Goal: Book appointment/travel/reservation

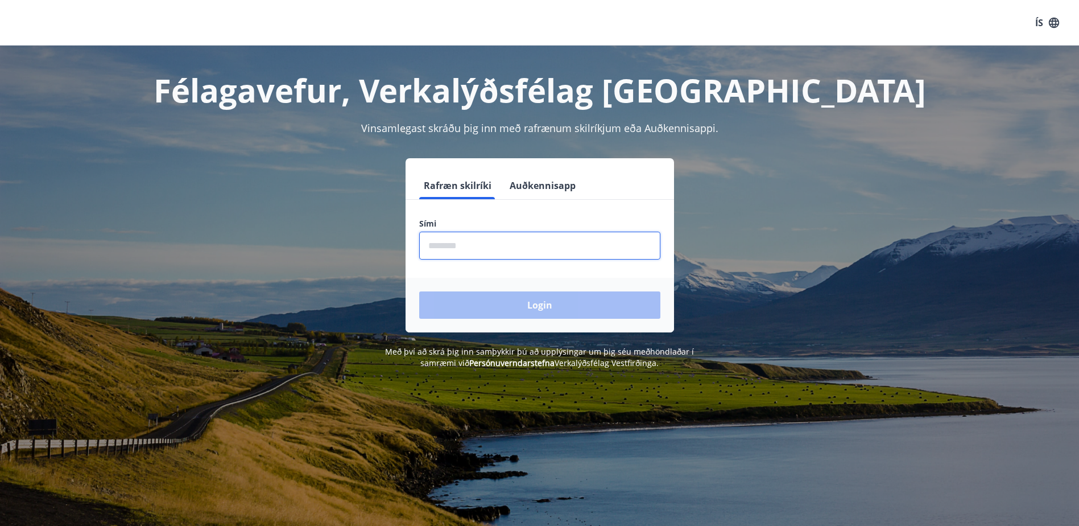
click at [468, 245] on input "phone" at bounding box center [539, 246] width 241 height 28
type input "********"
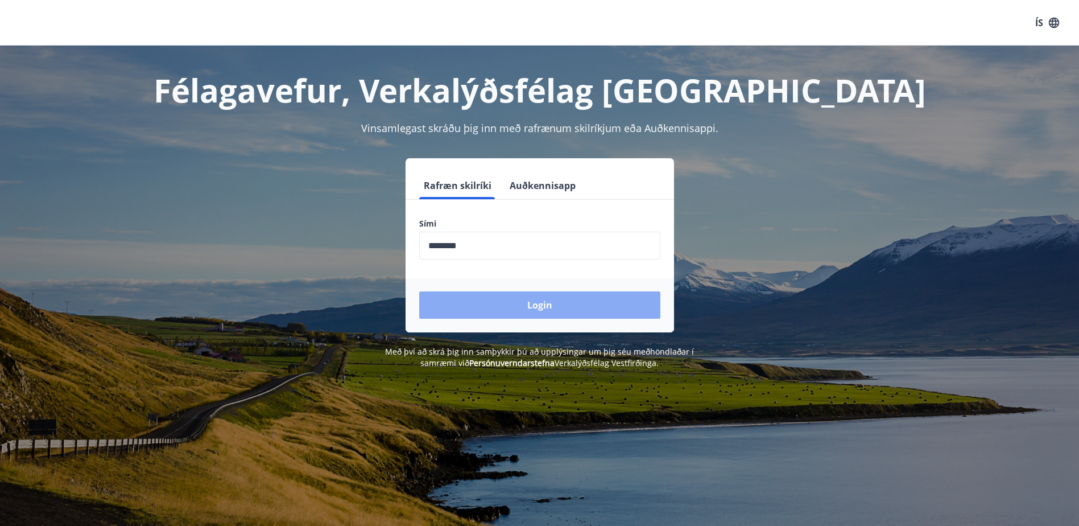
click at [532, 302] on button "Login" at bounding box center [539, 304] width 241 height 27
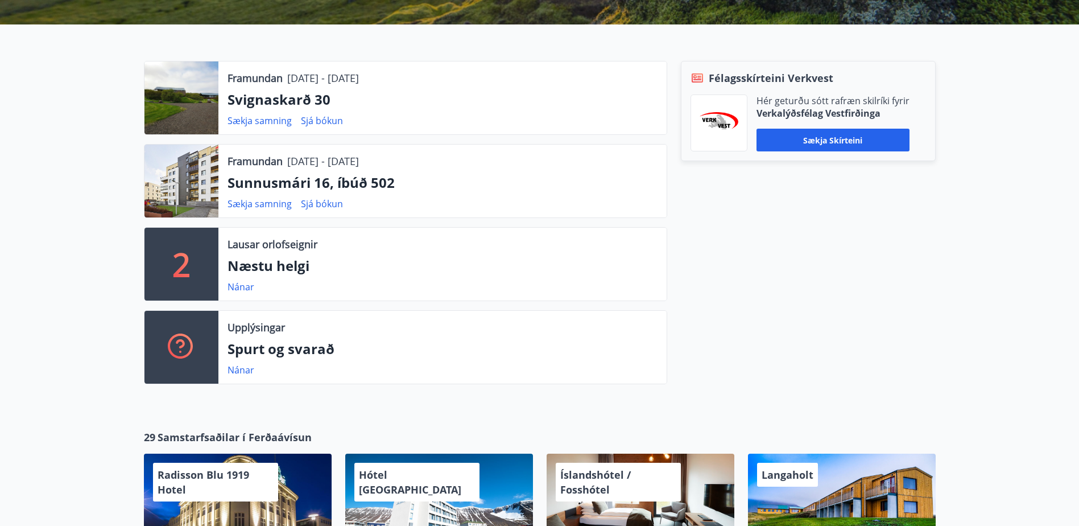
scroll to position [341, 0]
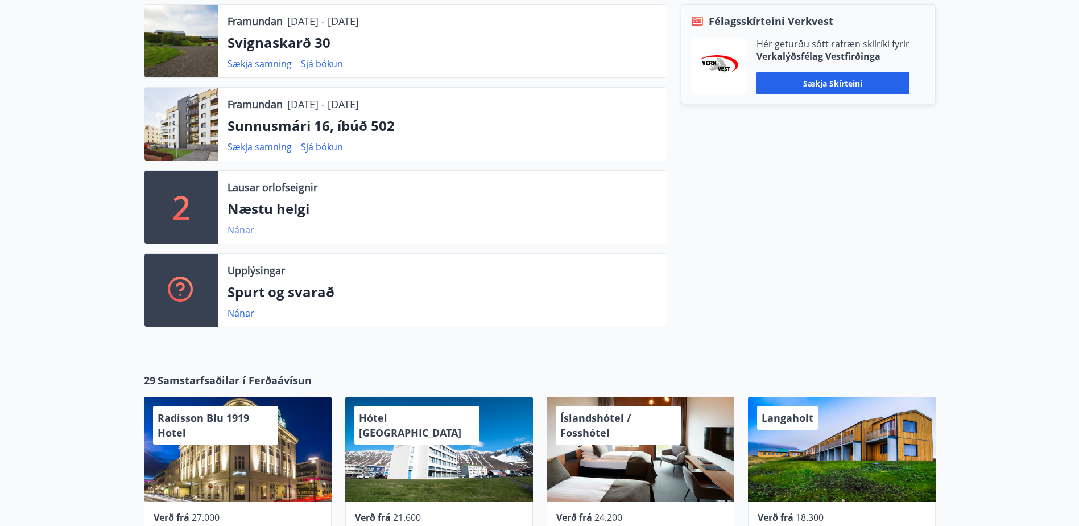
click at [241, 229] on link "Nánar" at bounding box center [241, 230] width 27 height 13
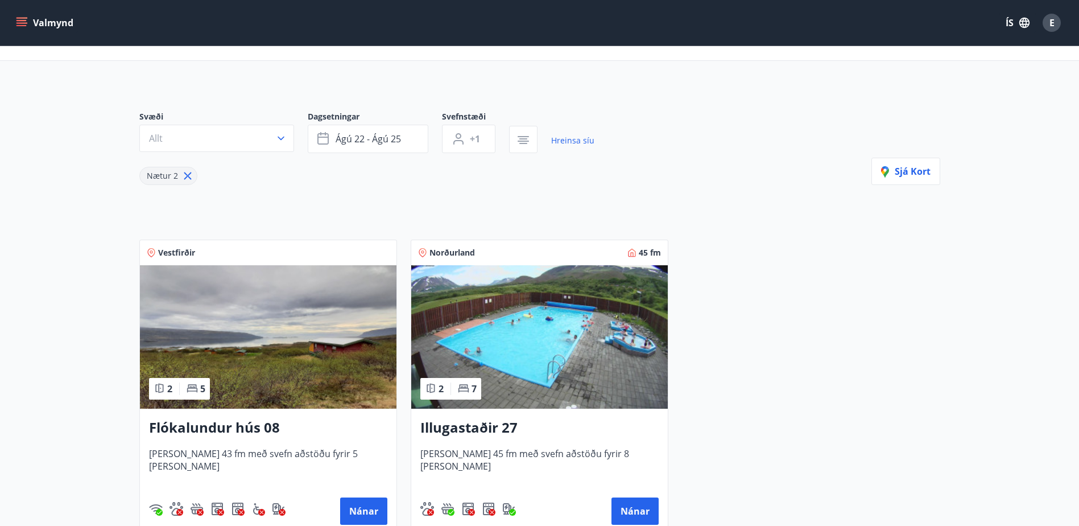
scroll to position [114, 0]
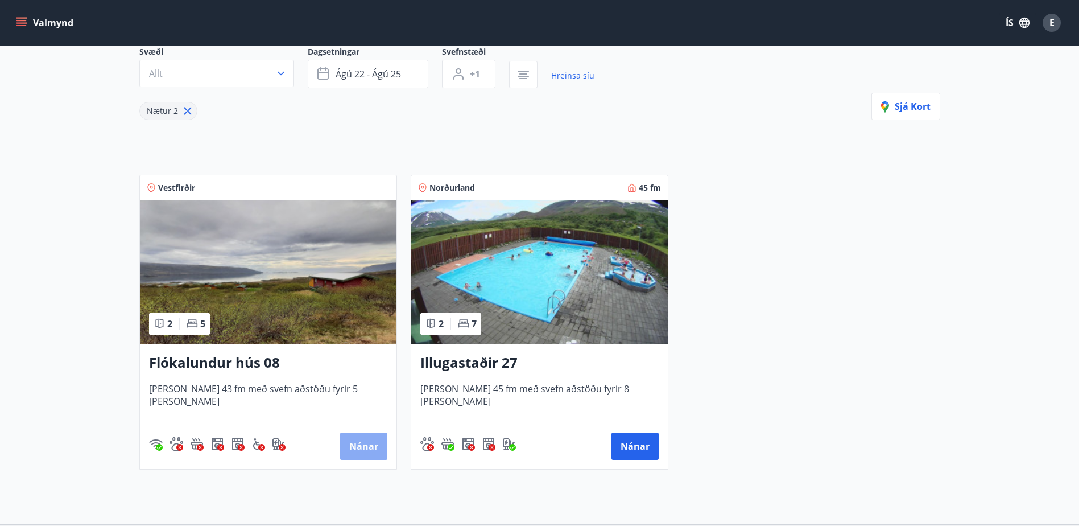
click at [371, 445] on button "Nánar" at bounding box center [363, 445] width 47 height 27
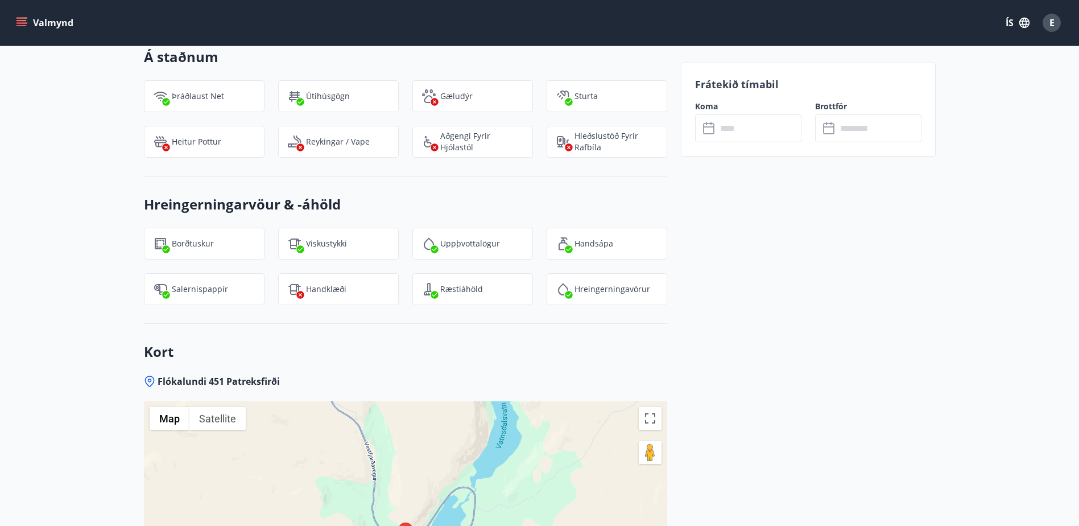
scroll to position [1650, 0]
